Goal: Task Accomplishment & Management: Manage account settings

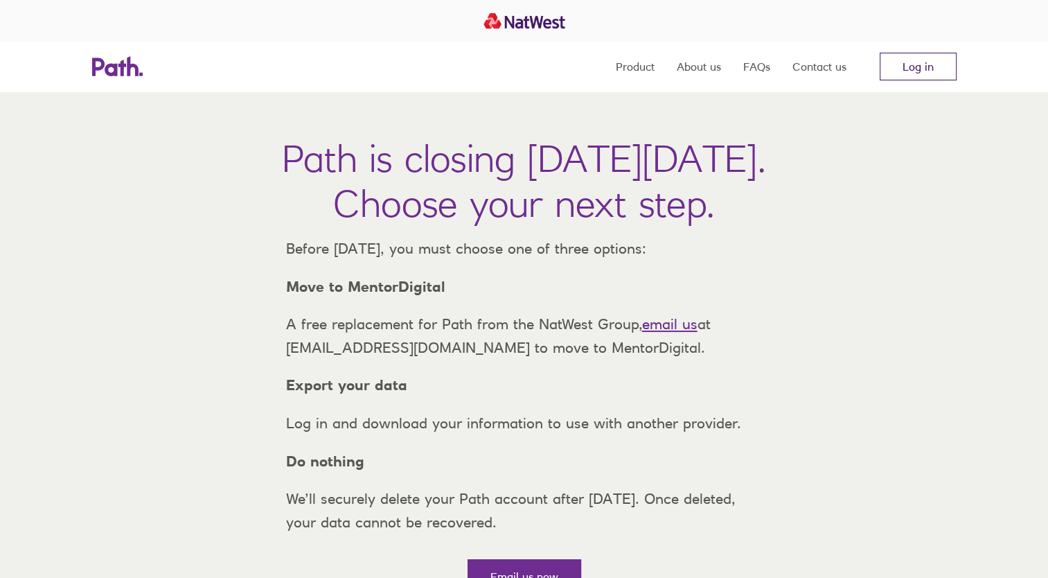
click at [912, 67] on link "Log in" at bounding box center [918, 67] width 77 height 28
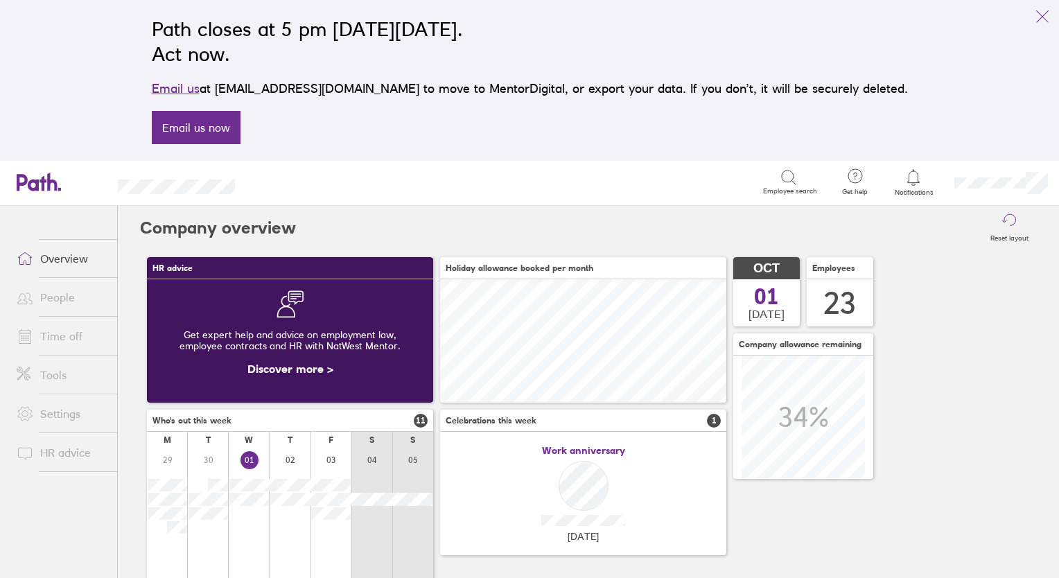
scroll to position [123, 286]
click at [55, 299] on link "People" at bounding box center [62, 297] width 112 height 28
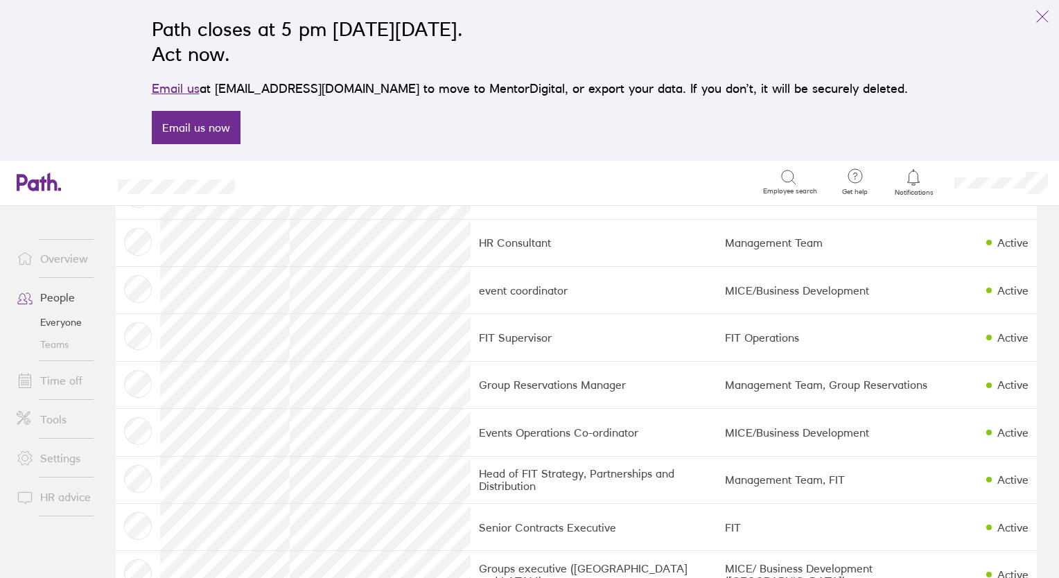
scroll to position [549, 0]
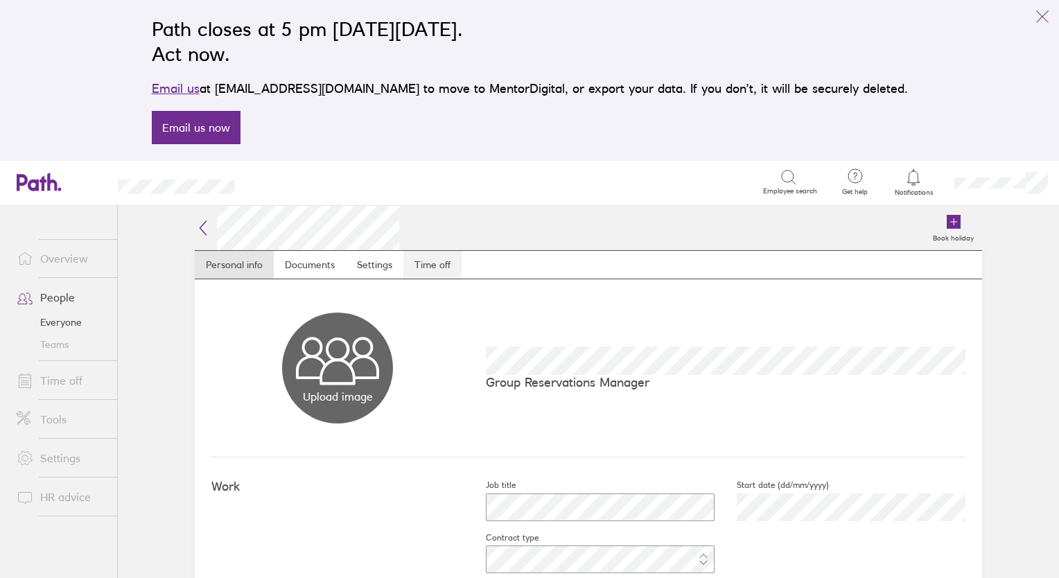
click at [434, 270] on link "Time off" at bounding box center [432, 265] width 58 height 28
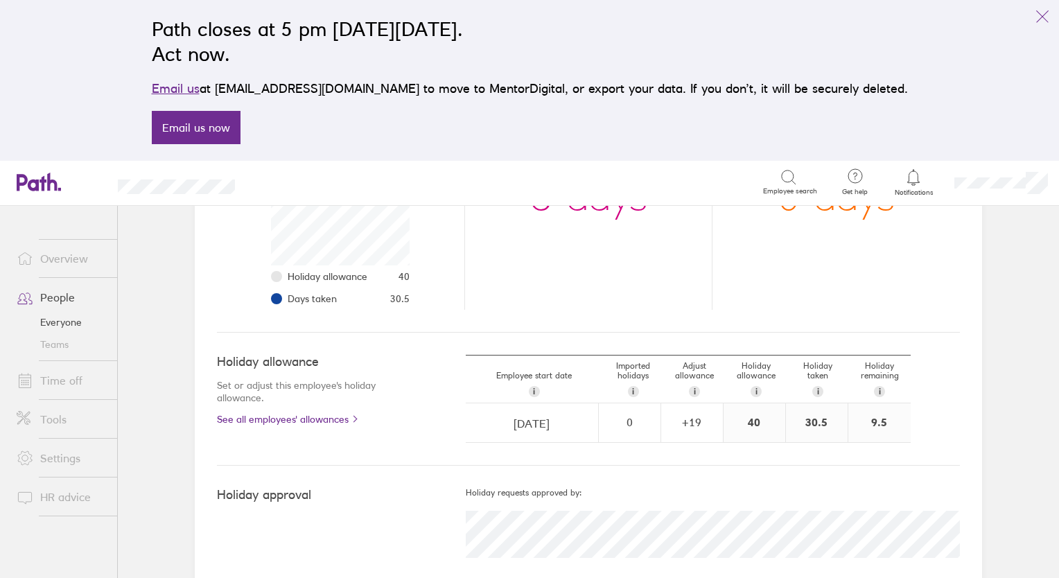
scroll to position [315, 0]
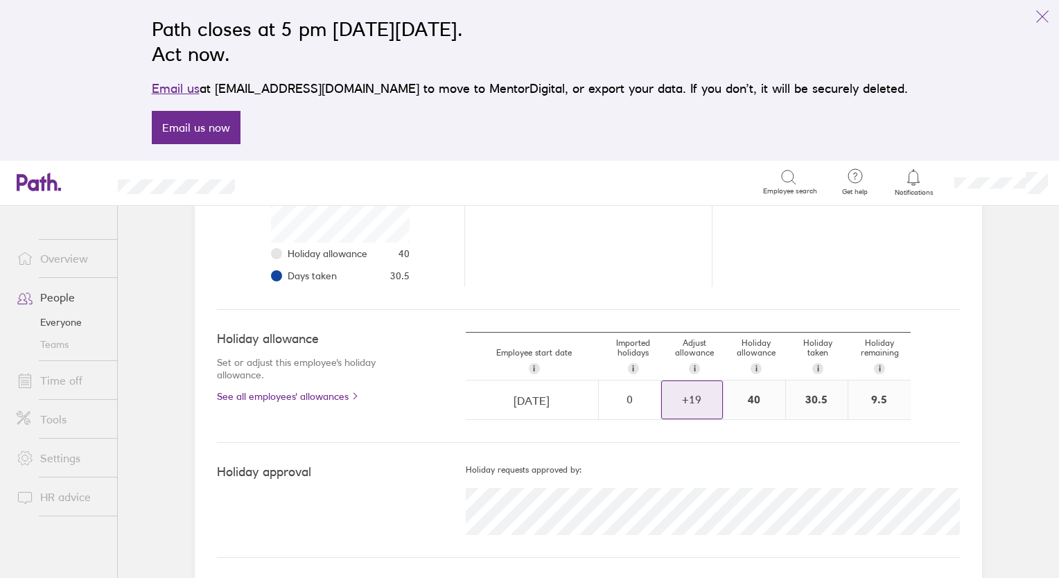
click at [698, 404] on div "+ 19" at bounding box center [692, 399] width 60 height 12
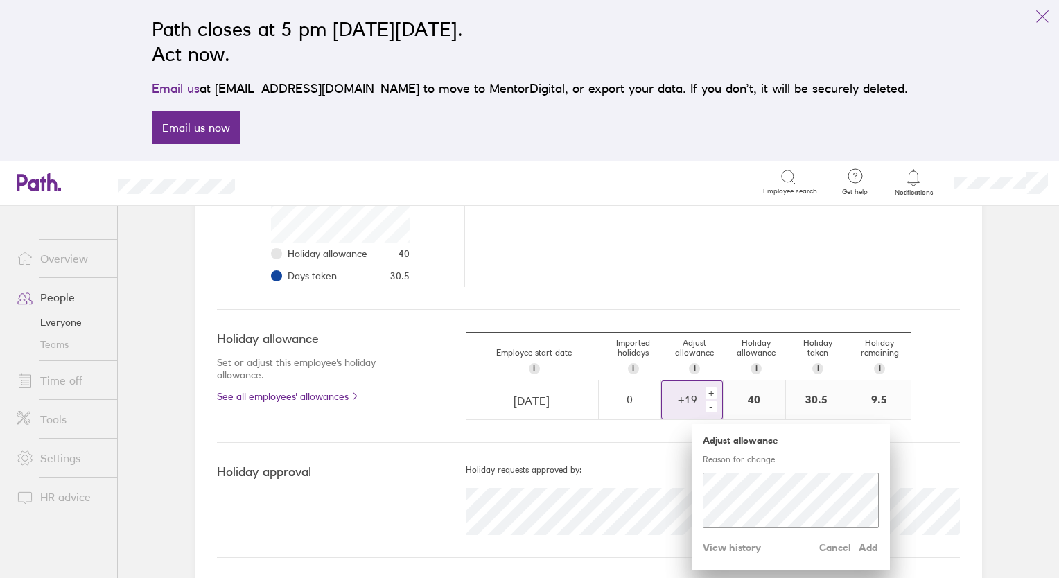
click at [707, 387] on div "+" at bounding box center [710, 392] width 11 height 11
click at [862, 548] on span "Add" at bounding box center [867, 547] width 22 height 22
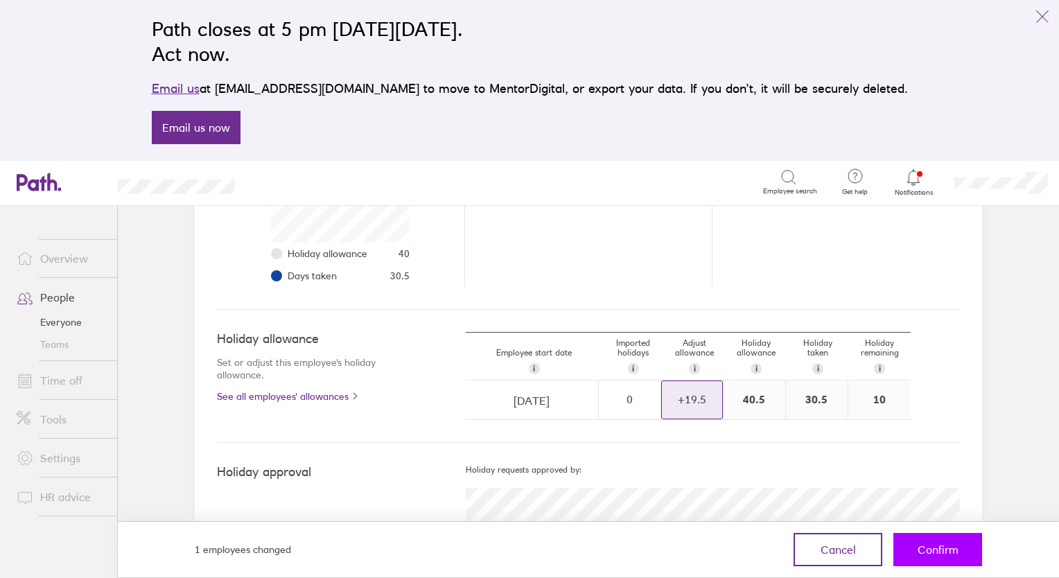
click at [930, 549] on span "Confirm" at bounding box center [937, 549] width 41 height 12
click at [943, 553] on span "Confirm" at bounding box center [937, 549] width 41 height 12
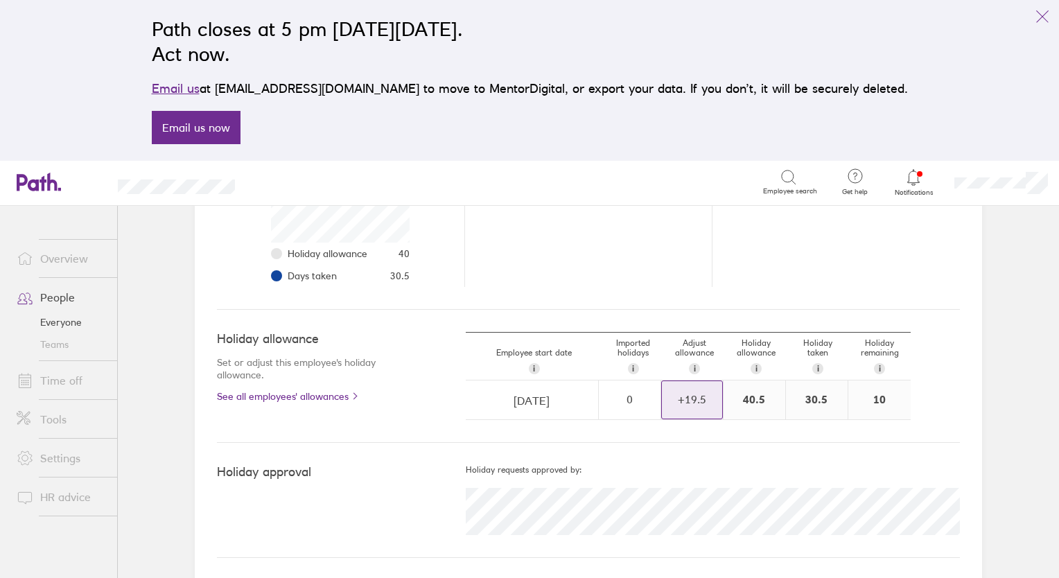
click at [61, 292] on link "People" at bounding box center [62, 297] width 112 height 28
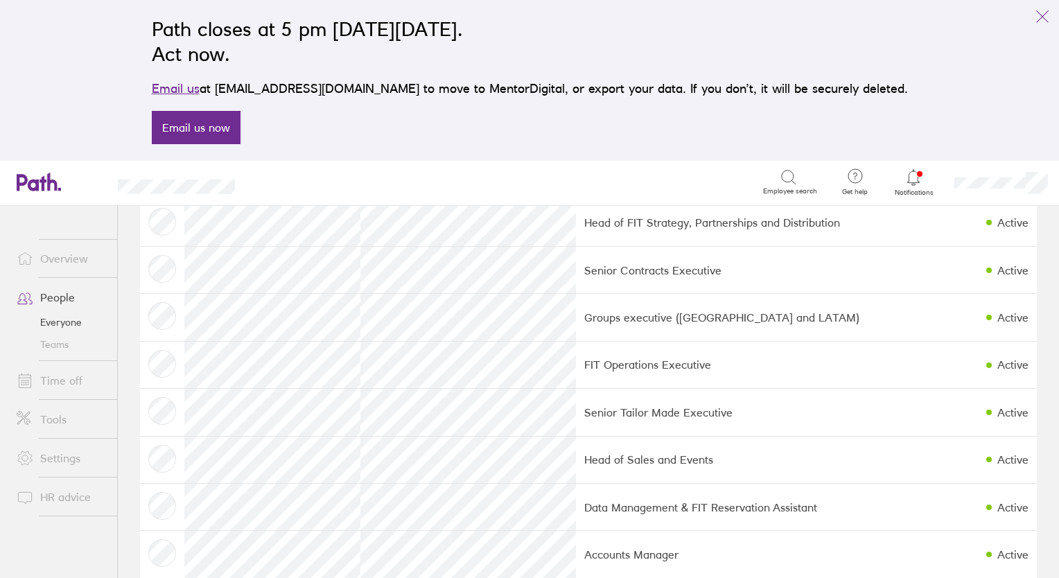
scroll to position [813, 0]
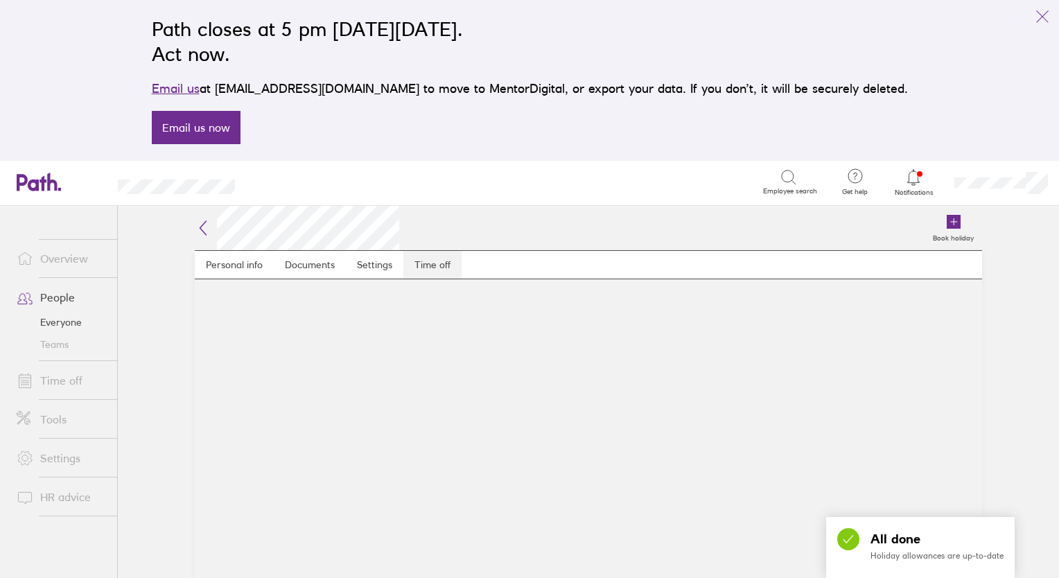
click at [443, 266] on link "Time off" at bounding box center [432, 265] width 58 height 28
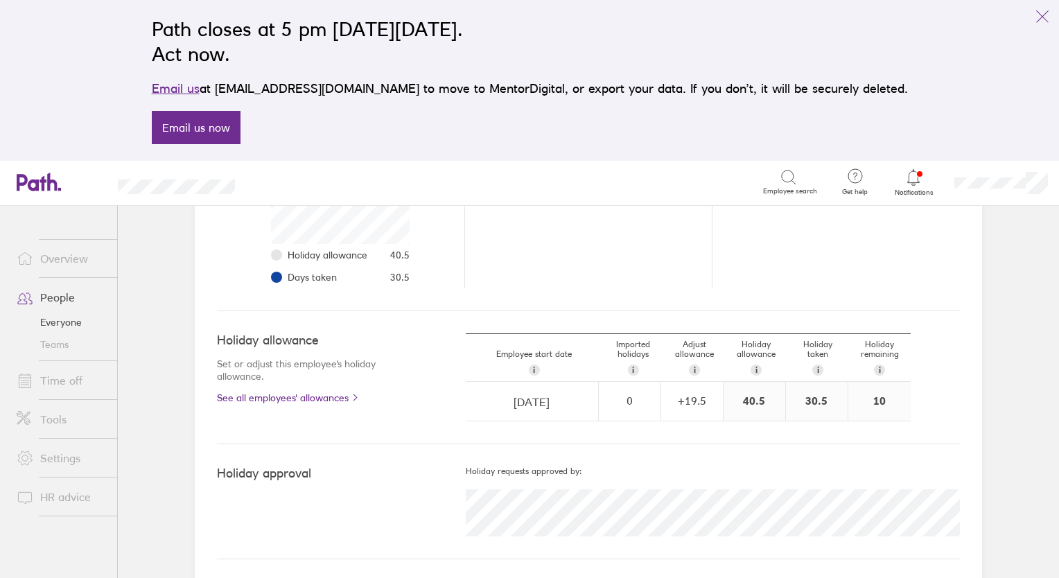
scroll to position [315, 0]
click at [696, 397] on div "+ 19.5" at bounding box center [692, 399] width 60 height 12
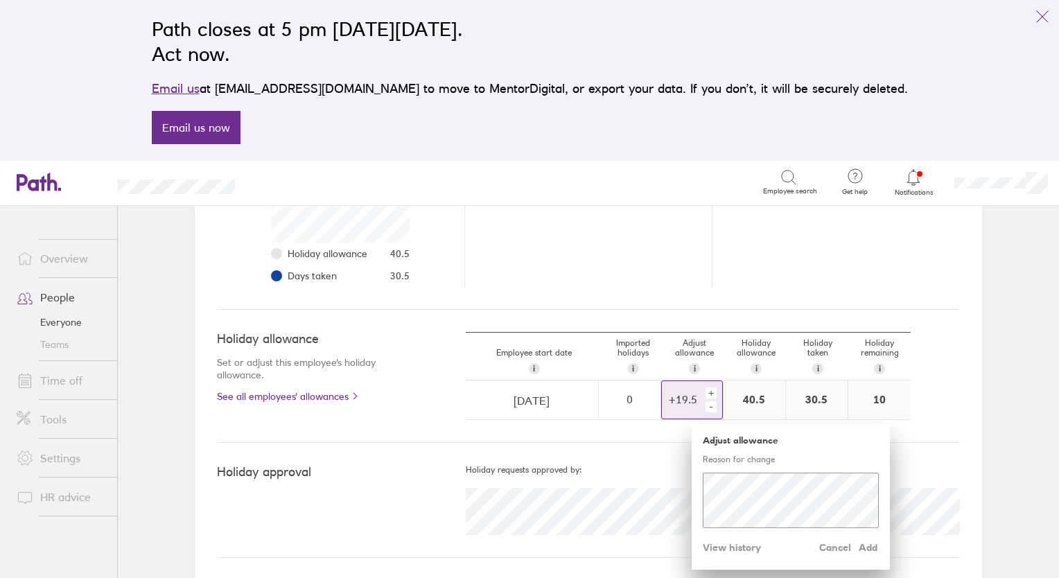
click at [708, 394] on div "+" at bounding box center [710, 392] width 11 height 11
click at [858, 545] on span "Add" at bounding box center [867, 547] width 22 height 22
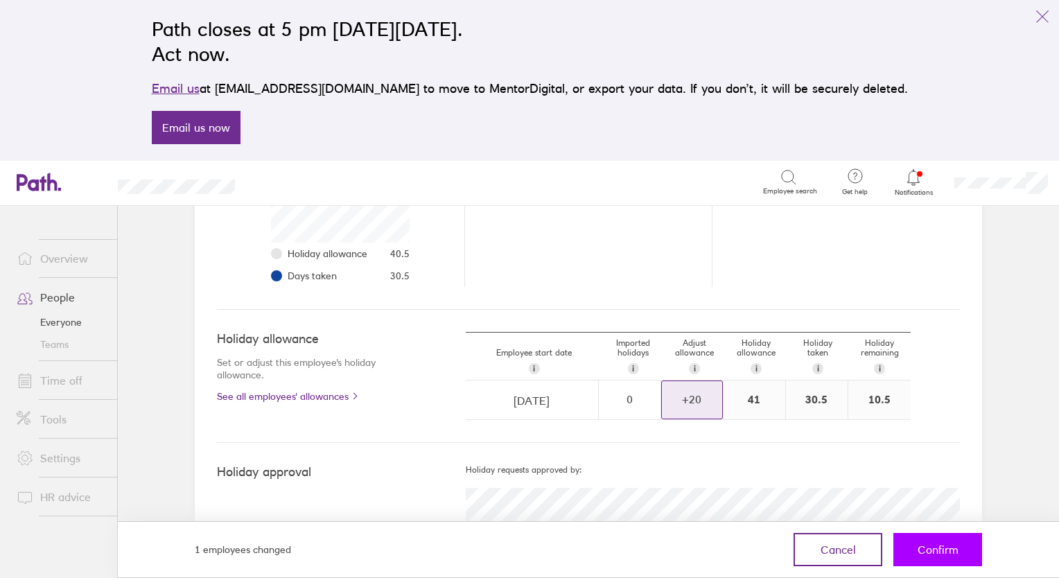
click at [934, 545] on span "Confirm" at bounding box center [937, 549] width 41 height 12
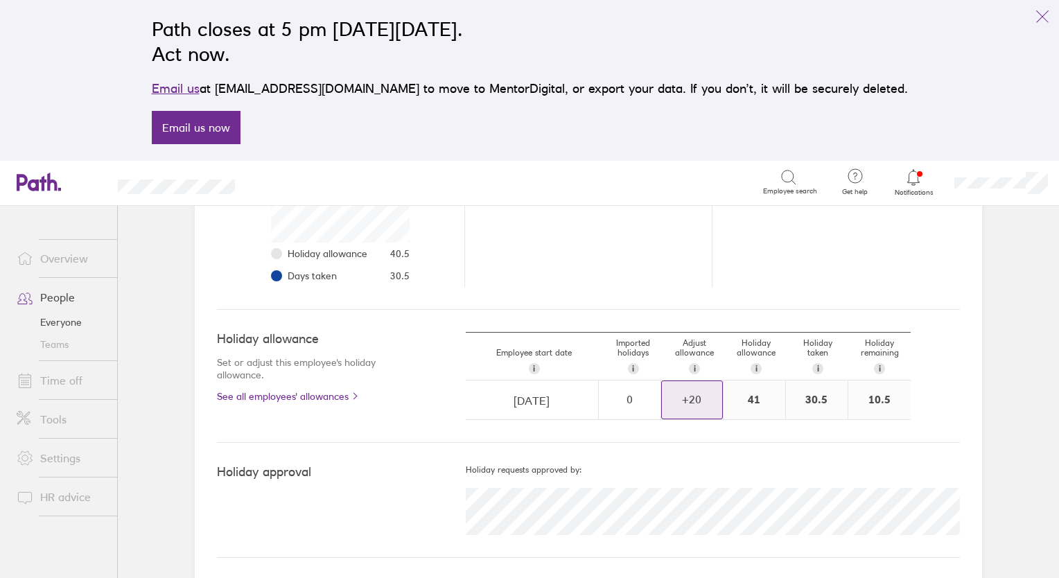
click at [61, 378] on link "Time off" at bounding box center [62, 380] width 112 height 28
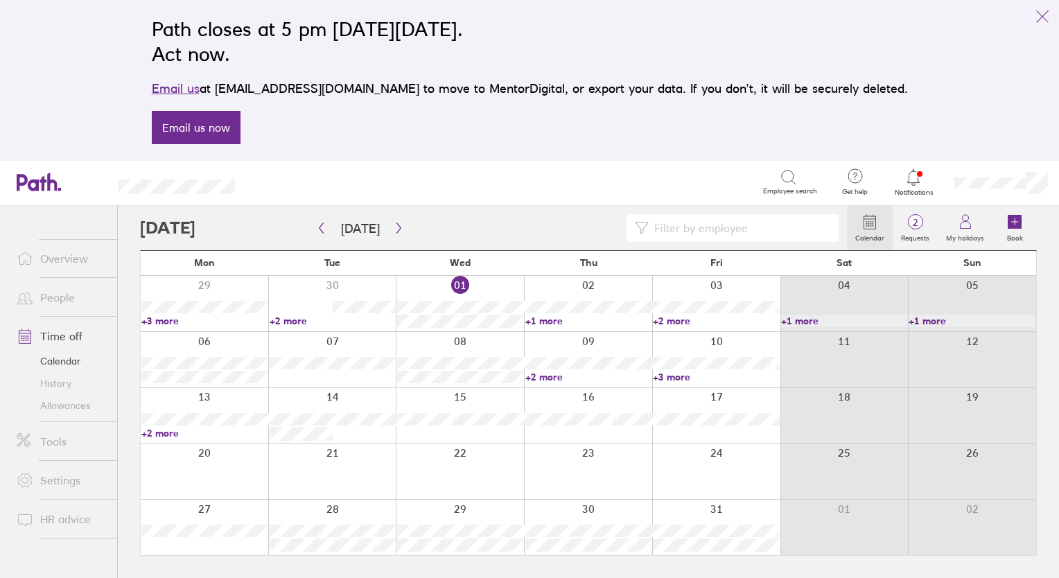
click at [164, 434] on link "+2 more" at bounding box center [204, 433] width 127 height 12
click at [61, 300] on link "People" at bounding box center [62, 297] width 112 height 28
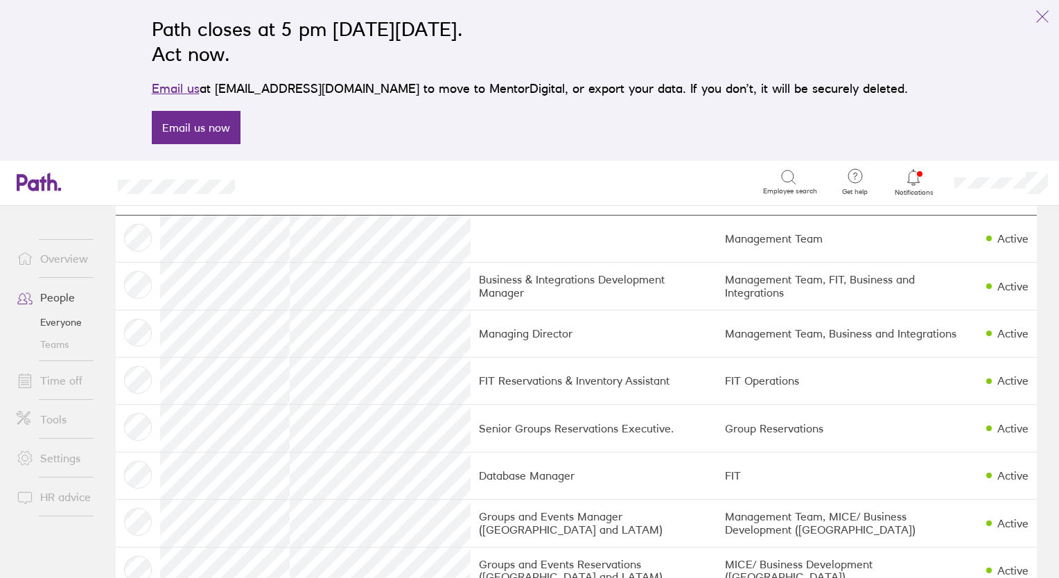
scroll to position [55, 0]
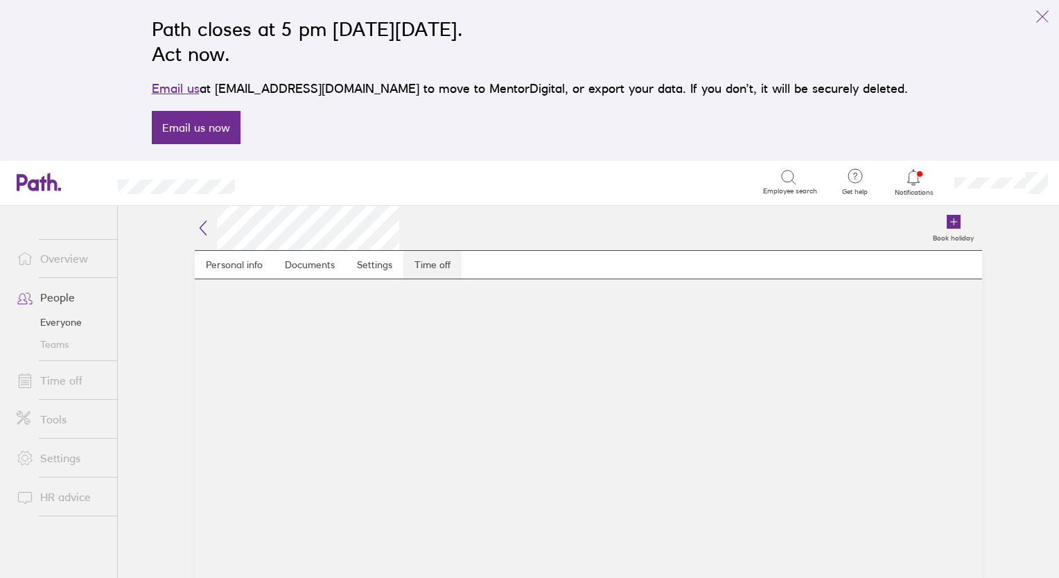
click at [434, 264] on link "Time off" at bounding box center [432, 265] width 58 height 28
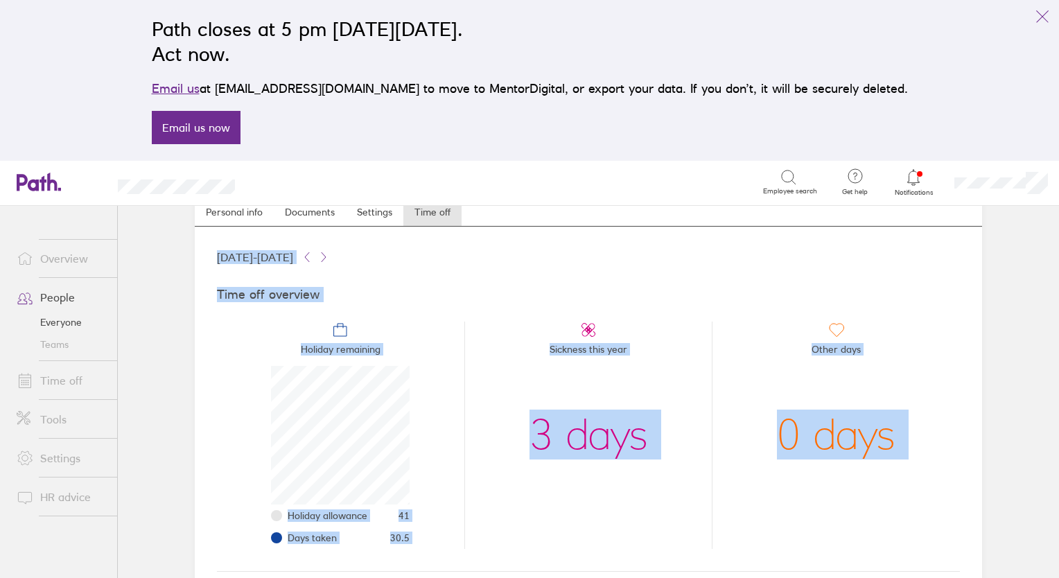
scroll to position [1, 0]
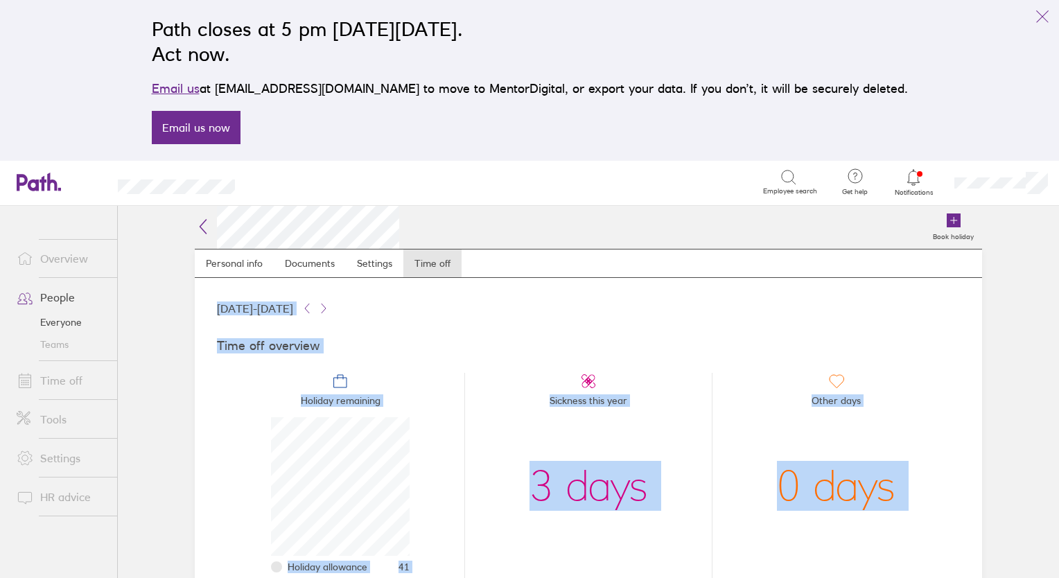
drag, startPoint x: 1058, startPoint y: 415, endPoint x: 1034, endPoint y: 259, distance: 157.8
click at [1034, 259] on main "Book holiday Personal info Documents Settings Time off [DATE] - [DATE] Time off…" at bounding box center [588, 392] width 941 height 372
click at [53, 294] on link "People" at bounding box center [62, 297] width 112 height 28
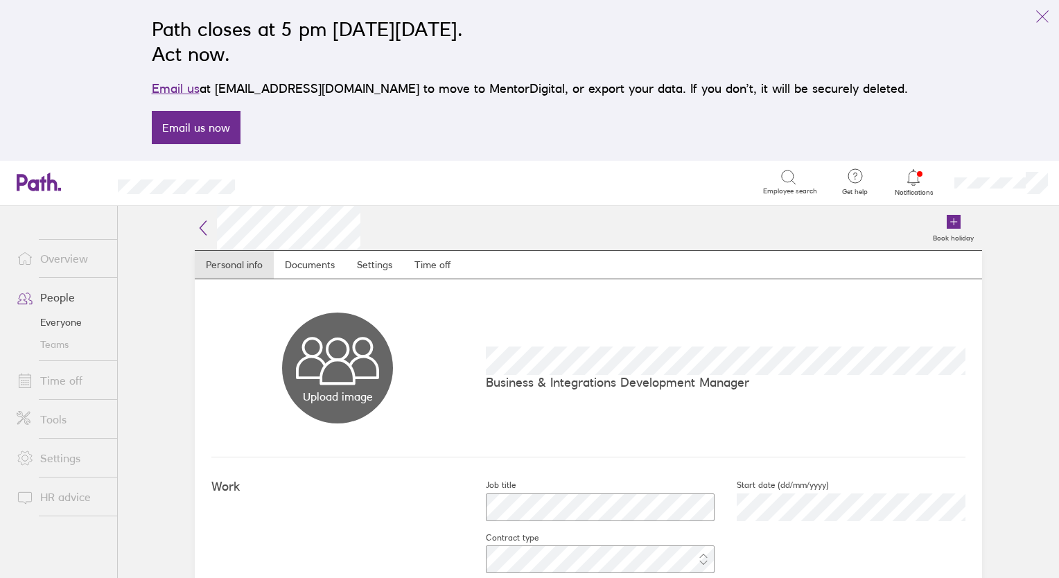
click at [61, 325] on link "Everyone" at bounding box center [62, 322] width 112 height 22
click at [424, 266] on link "Time off" at bounding box center [432, 265] width 58 height 28
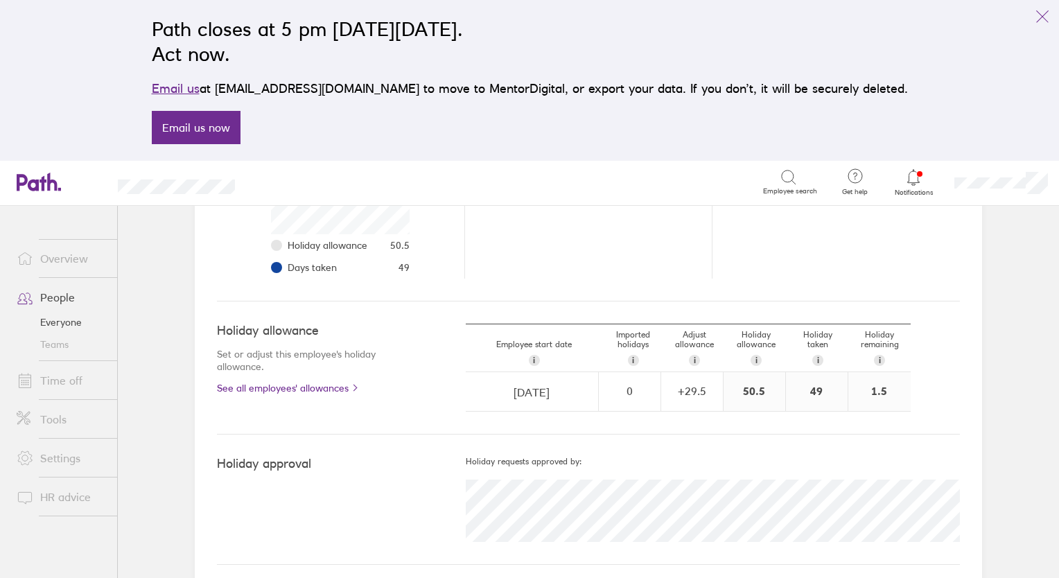
scroll to position [330, 0]
